Goal: Information Seeking & Learning: Learn about a topic

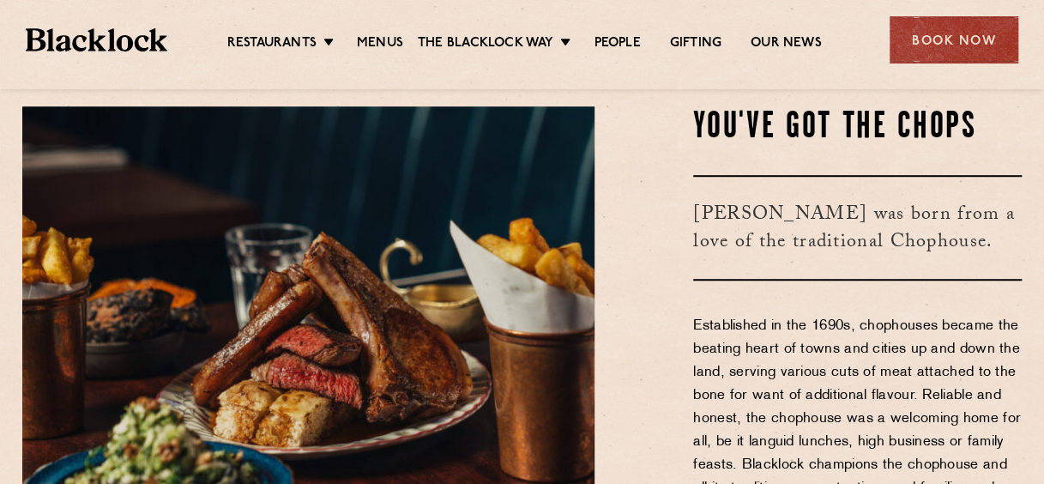
scroll to position [440, 0]
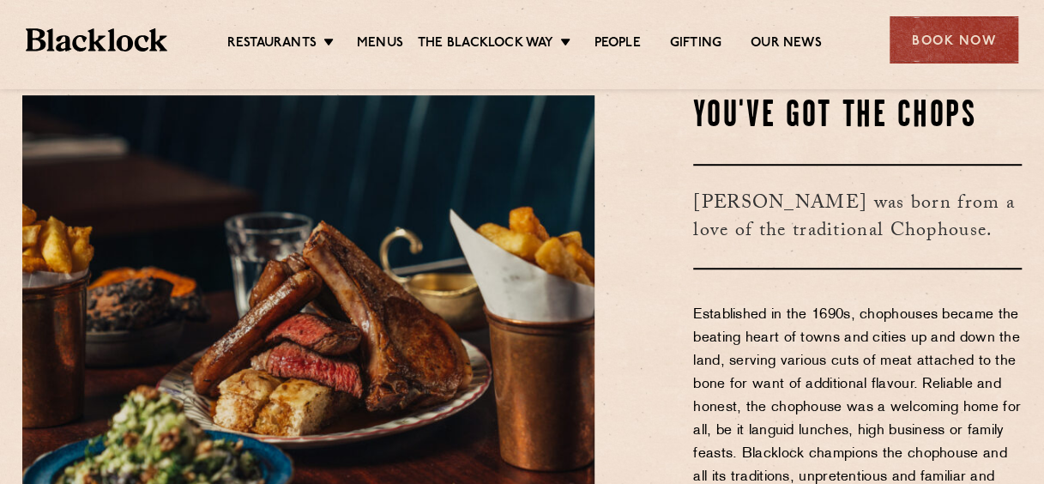
click at [366, 32] on ul "Restaurants Soho City Shoreditch Covent Garden Canary Wharf Manchester Birmingh…" at bounding box center [524, 40] width 714 height 27
click at [361, 36] on link "Menus" at bounding box center [380, 44] width 46 height 19
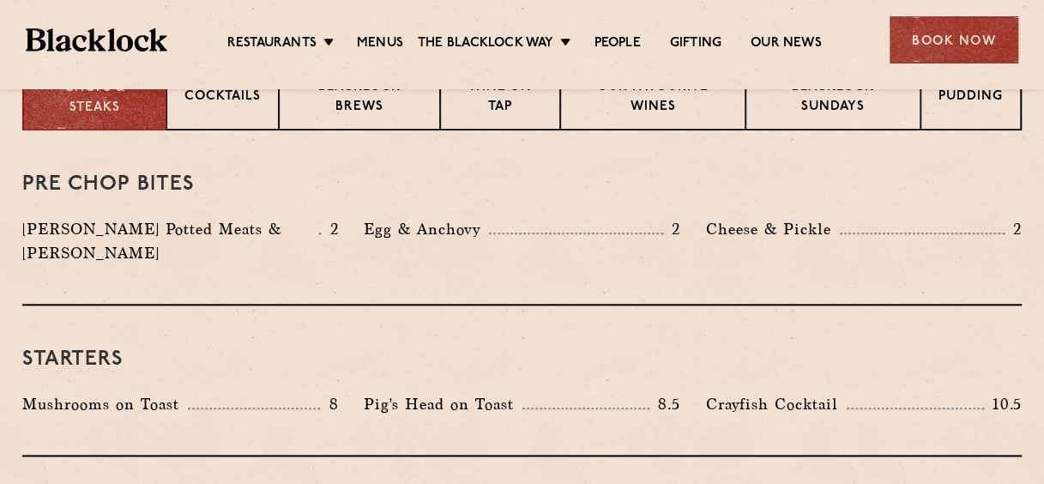
scroll to position [695, 0]
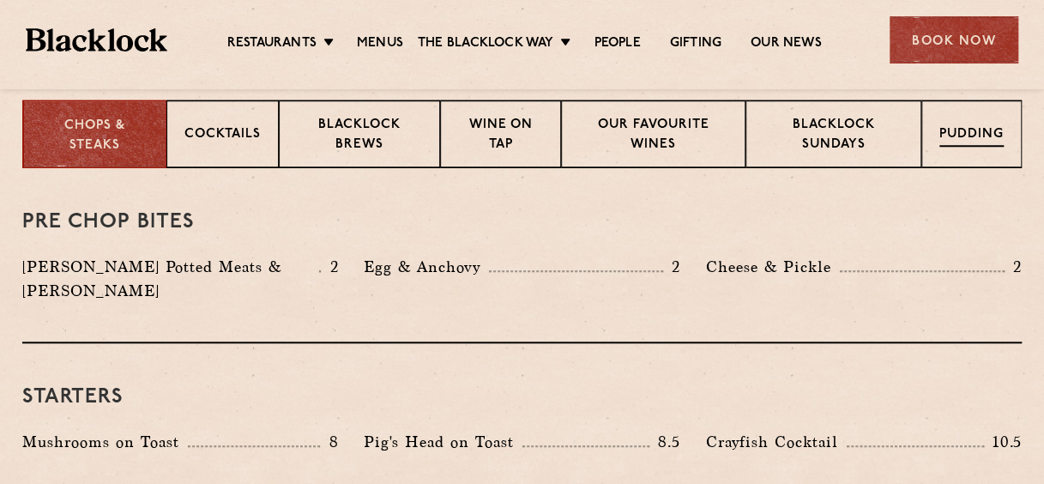
click at [975, 139] on p "Pudding" at bounding box center [972, 135] width 64 height 21
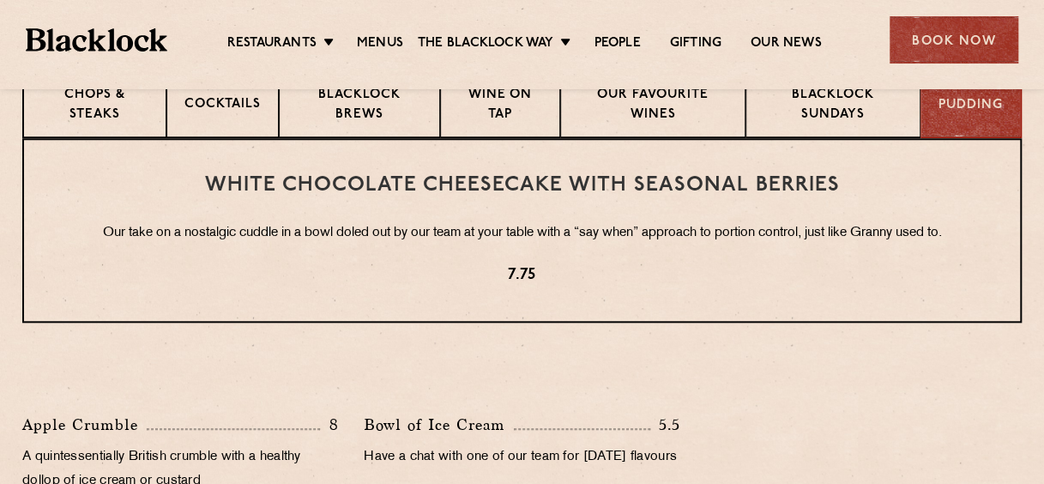
scroll to position [650, 0]
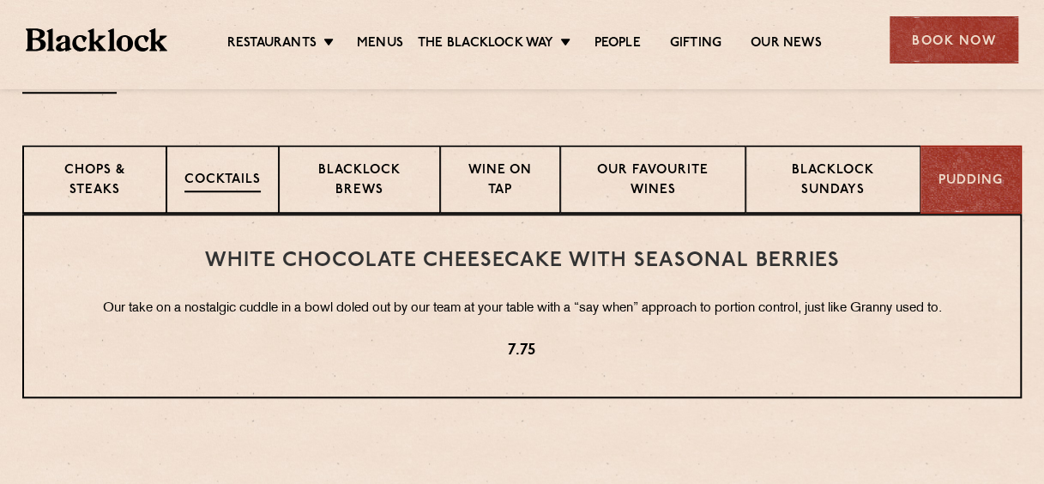
click at [220, 172] on p "Cocktails" at bounding box center [222, 181] width 76 height 21
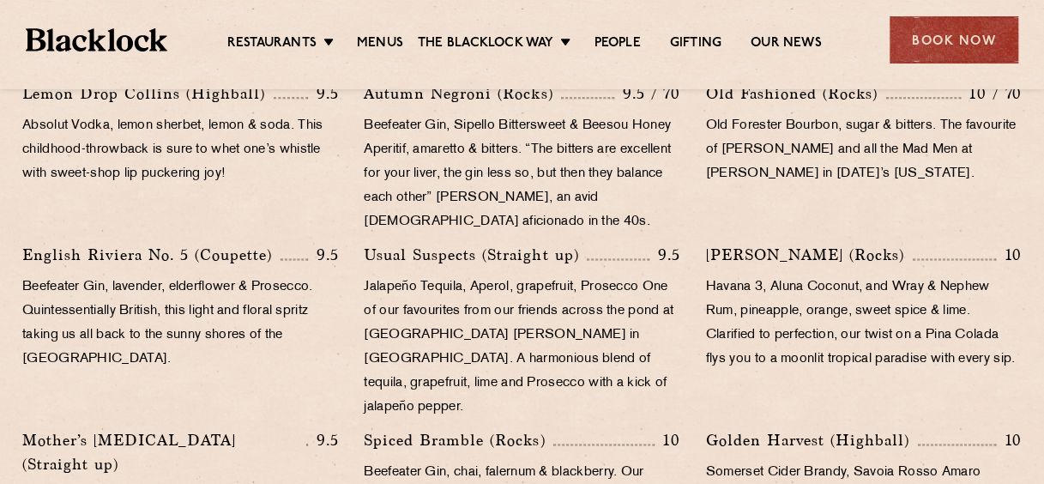
scroll to position [958, 0]
